Goal: Task Accomplishment & Management: Complete application form

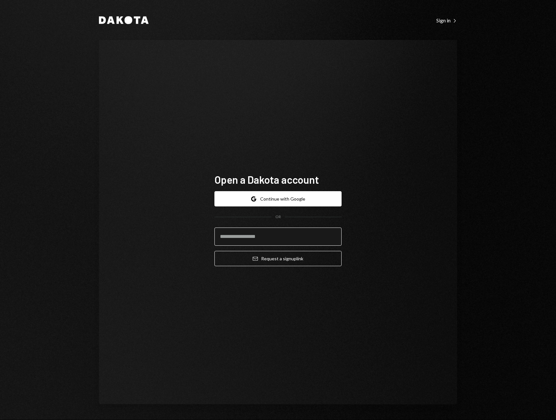
click at [269, 233] on input "email" at bounding box center [277, 236] width 127 height 18
type input "**********"
click at [302, 260] on button "Email Request a sign up link" at bounding box center [277, 258] width 127 height 15
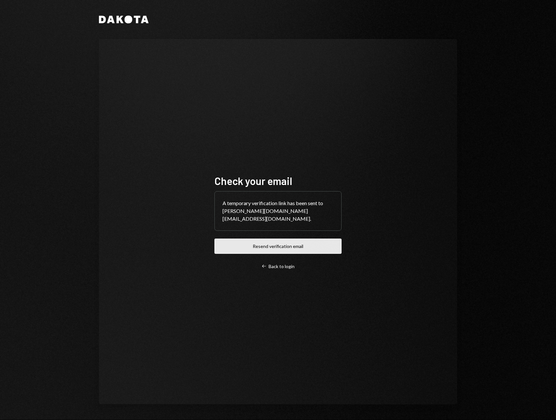
click at [271, 242] on button "Resend verification email" at bounding box center [277, 245] width 127 height 15
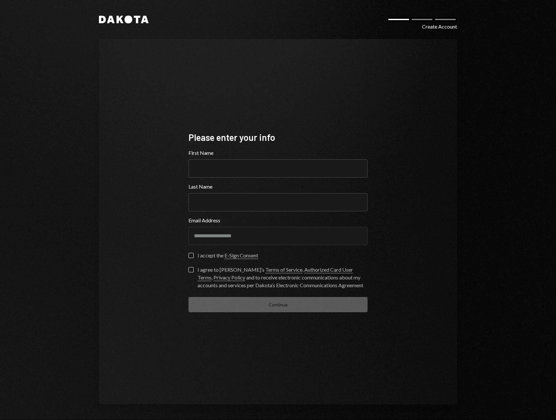
click at [134, 79] on div "**********" at bounding box center [278, 221] width 358 height 365
click at [211, 169] on input "First Name" at bounding box center [277, 168] width 179 height 18
type input "******"
type input "*"
type input "******"
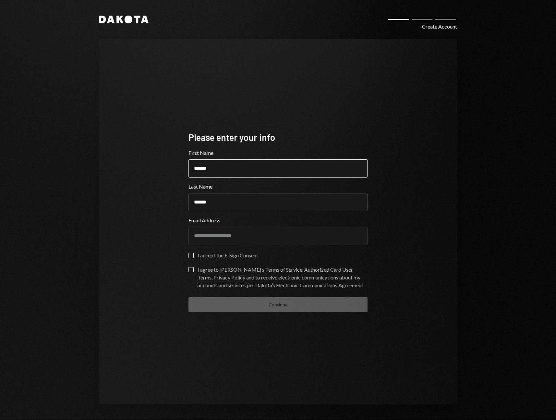
type button "on"
click at [189, 269] on button "I agree to [PERSON_NAME]’s Terms of Service , Authorized Card User Terms , Priv…" at bounding box center [190, 269] width 5 height 5
click at [191, 256] on button "on" at bounding box center [190, 255] width 5 height 5
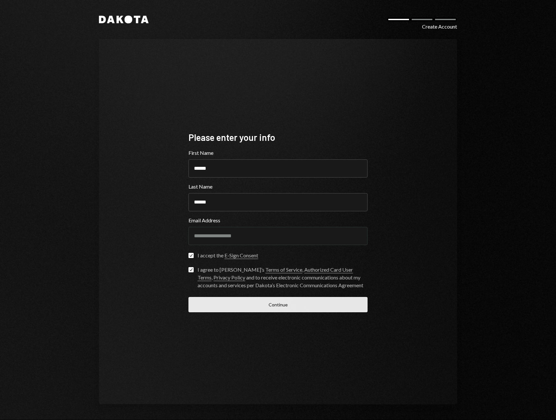
click at [232, 300] on button "Continue" at bounding box center [277, 304] width 179 height 15
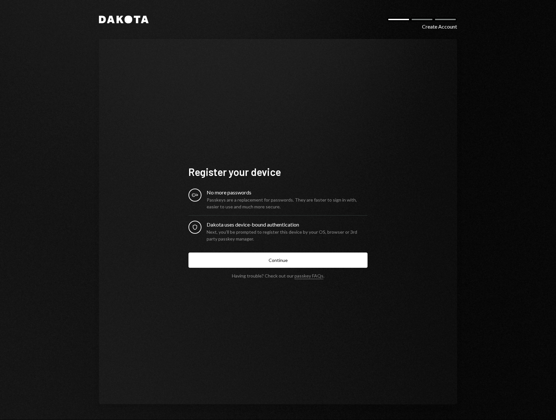
click at [218, 199] on div "Passkeys are a replacement for passwords. They are faster to sign in with, easi…" at bounding box center [287, 203] width 161 height 14
click at [194, 192] on icon "Key" at bounding box center [195, 195] width 6 height 6
click at [225, 191] on div "No more passwords" at bounding box center [287, 192] width 161 height 8
click at [245, 257] on button "Continue" at bounding box center [277, 259] width 179 height 15
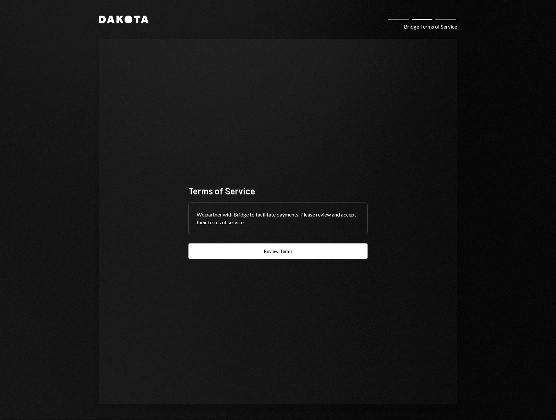
click at [213, 212] on div "We partner with Bridge to facilitate payments. Please review and accept their t…" at bounding box center [278, 218] width 178 height 31
click at [227, 247] on button "Review Terms" at bounding box center [277, 250] width 179 height 15
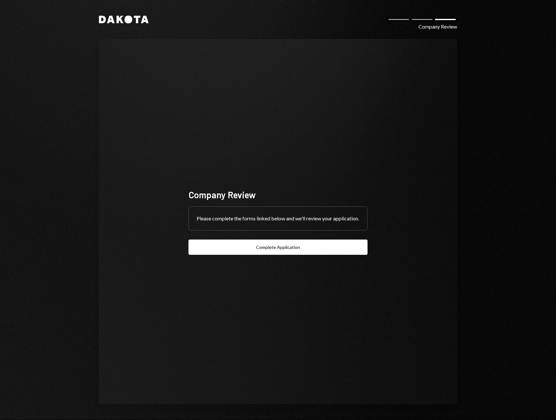
click at [234, 217] on div "Please complete the forms linked below and we'll review your application." at bounding box center [278, 218] width 178 height 23
click at [288, 250] on button "Complete Application" at bounding box center [277, 246] width 179 height 15
click at [282, 188] on div "Company Review" at bounding box center [277, 194] width 179 height 13
click at [281, 207] on div "Please complete the forms linked below and we'll review your application." at bounding box center [278, 218] width 178 height 23
click at [281, 212] on div "Please complete the forms linked below and we'll review your application." at bounding box center [278, 218] width 178 height 23
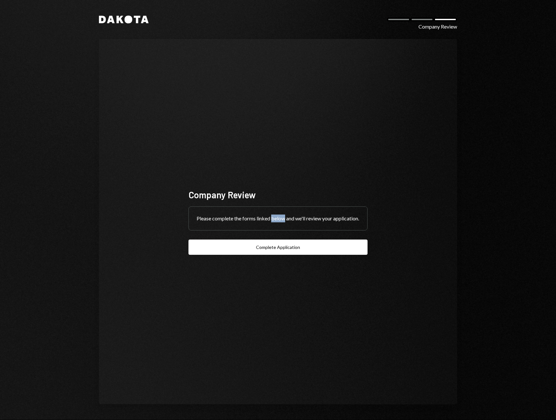
click at [281, 212] on div "Please complete the forms linked below and we'll review your application." at bounding box center [278, 218] width 178 height 23
